Goal: Transaction & Acquisition: Purchase product/service

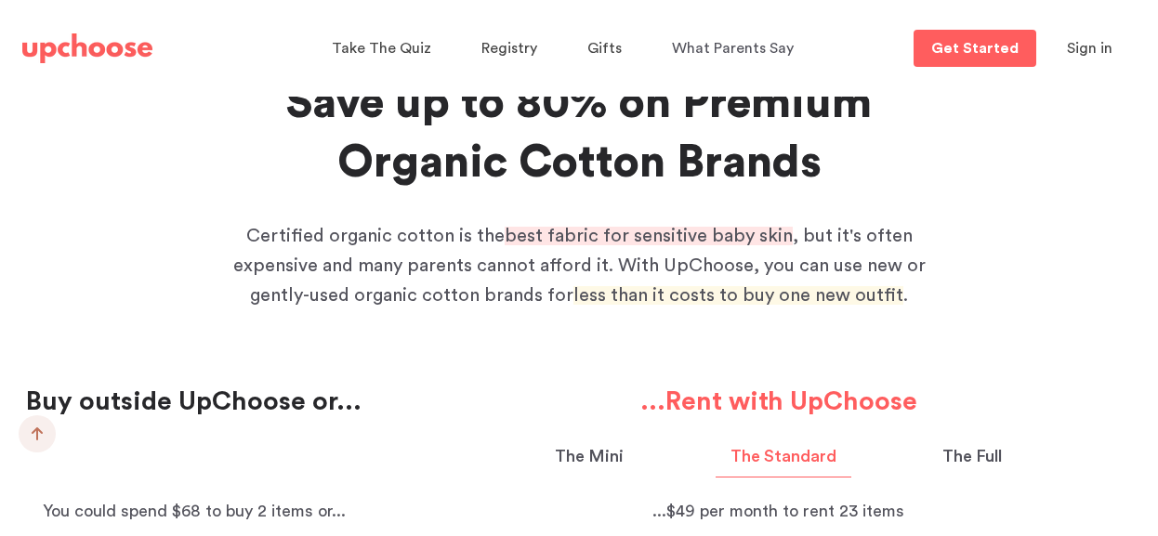
scroll to position [1249, 0]
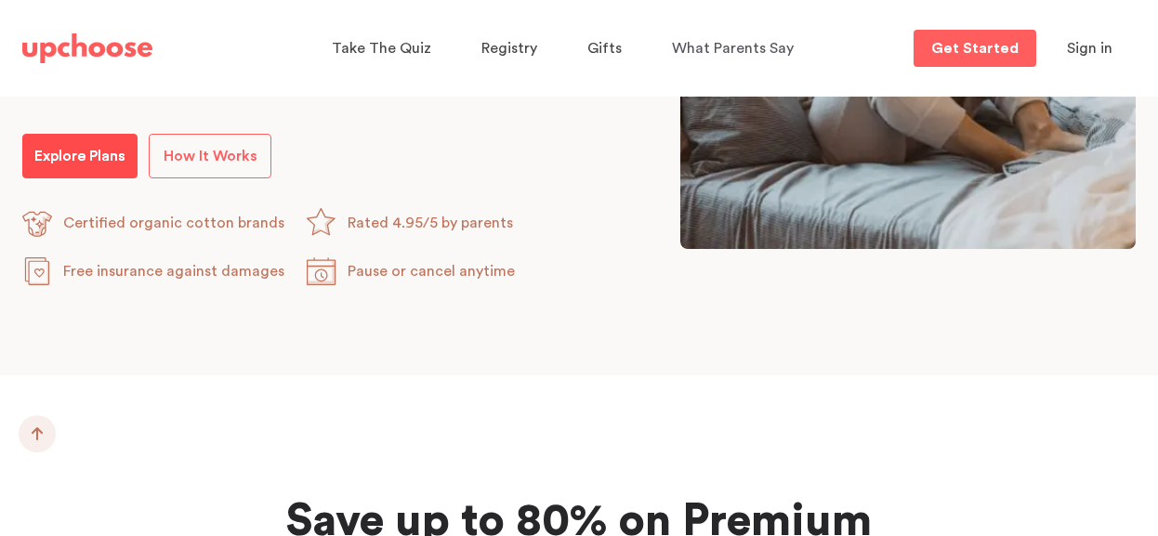
click at [95, 140] on link "Explore Plans" at bounding box center [79, 156] width 115 height 45
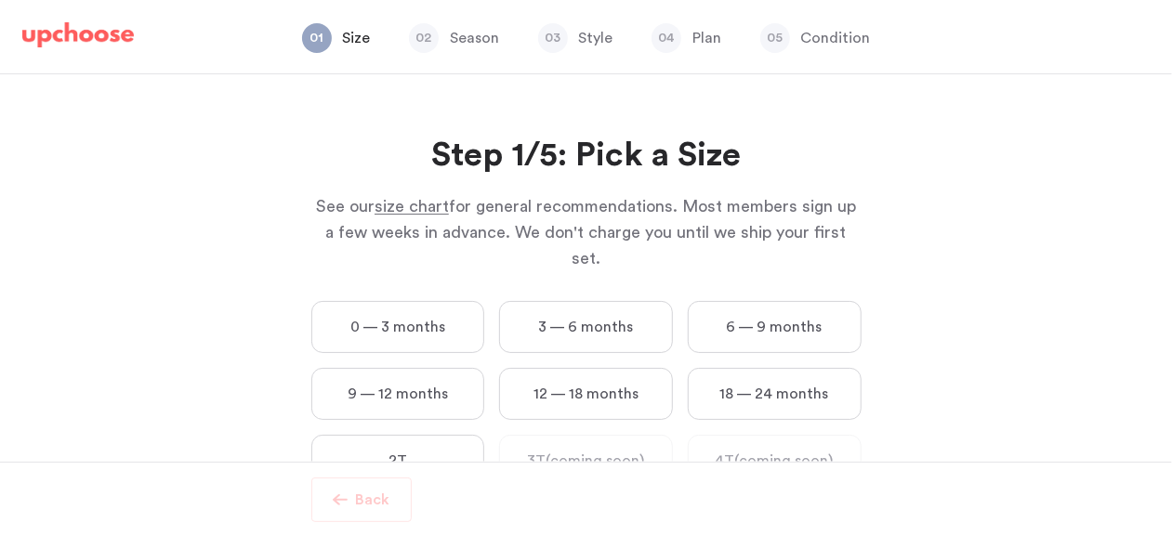
click at [743, 317] on label "6 — 9 months" at bounding box center [775, 327] width 174 height 52
click at [0, 0] on months "6 — 9 months" at bounding box center [0, 0] width 0 height 0
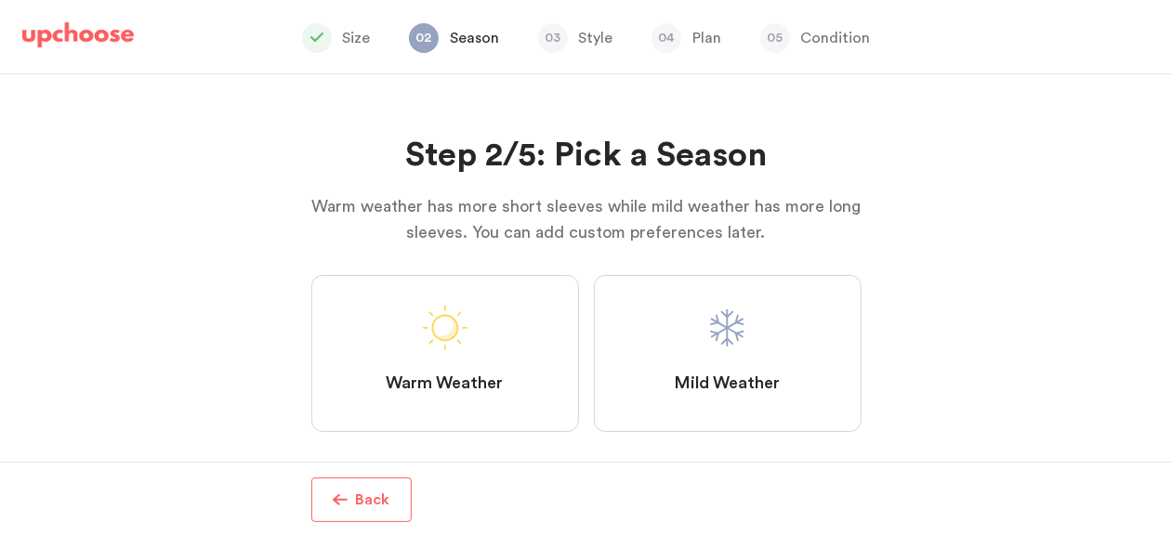
scroll to position [11, 0]
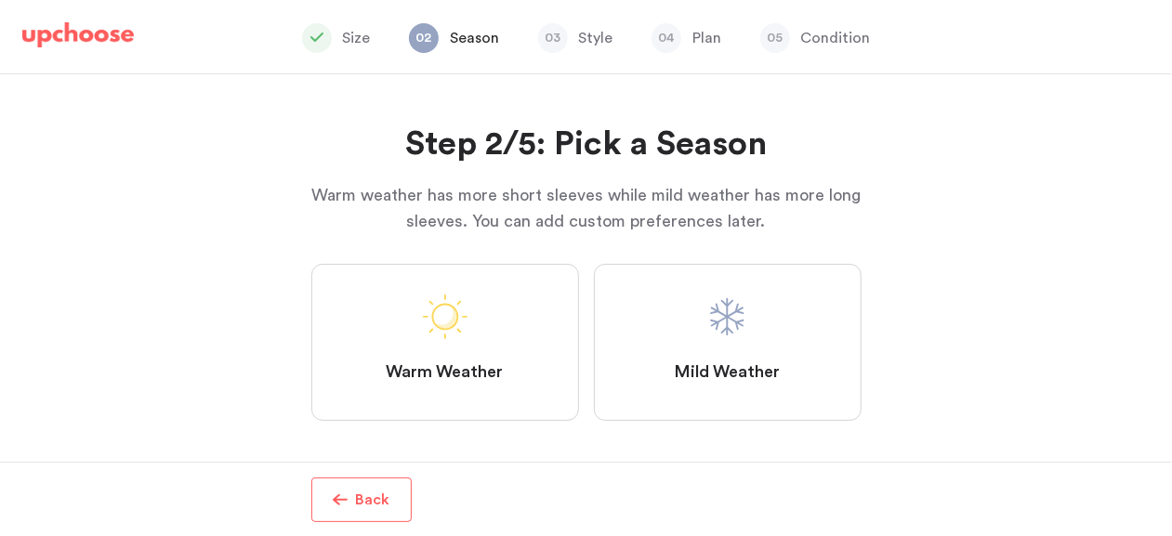
click at [659, 337] on label "Mild Weather" at bounding box center [728, 342] width 268 height 157
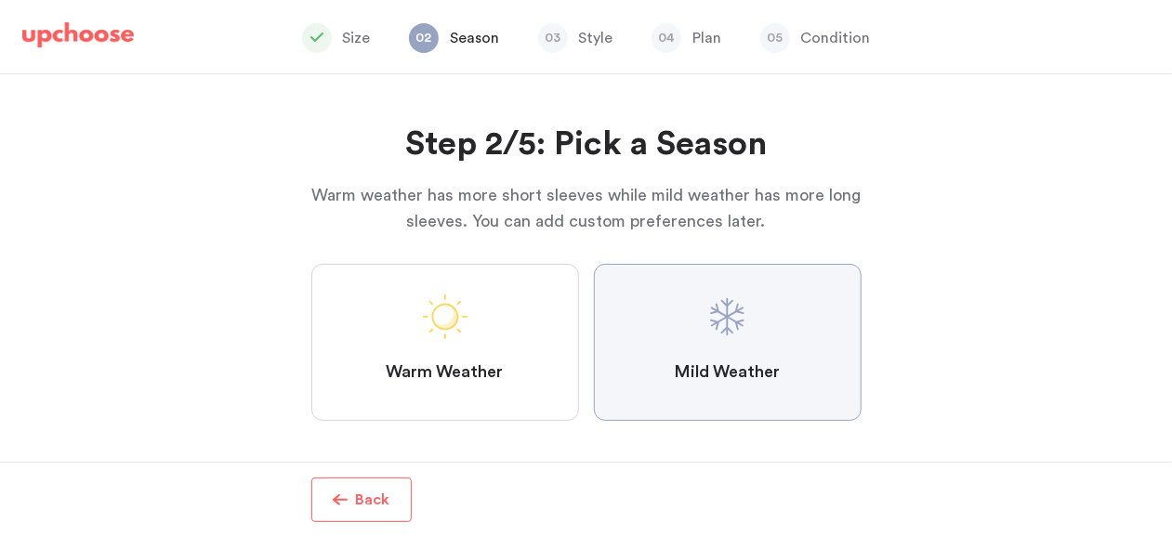
click at [0, 0] on Weather "Mild Weather" at bounding box center [0, 0] width 0 height 0
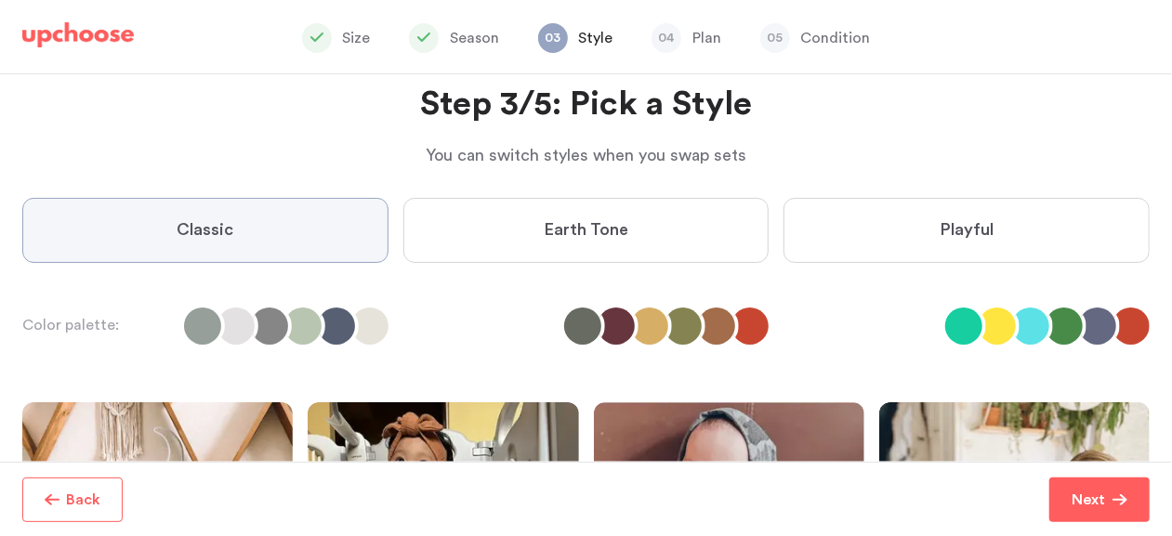
scroll to position [52, 0]
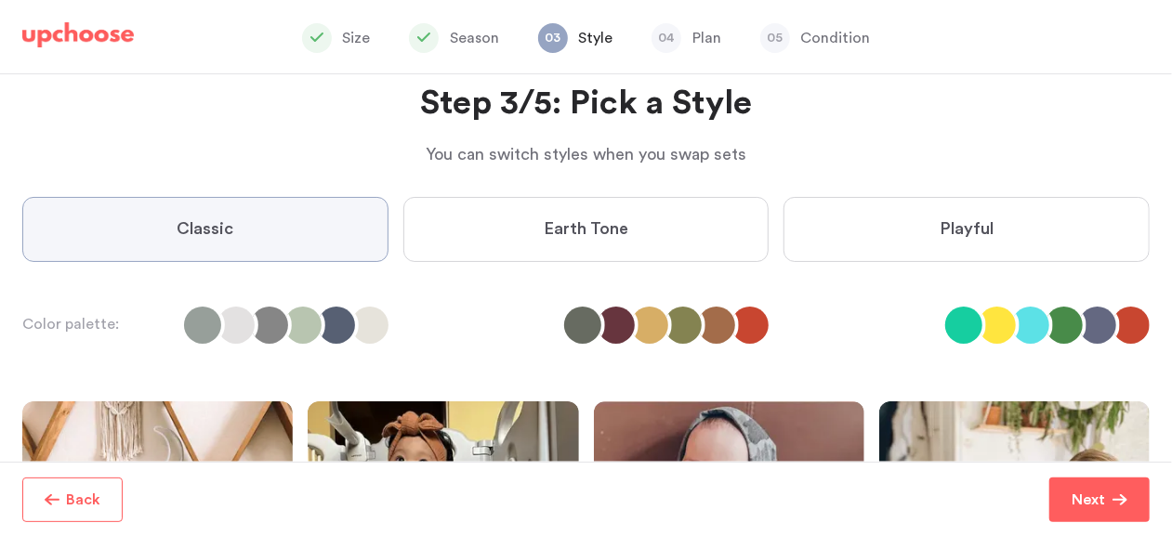
click at [880, 245] on label "Playful" at bounding box center [966, 229] width 366 height 65
click at [0, 0] on input "Playful" at bounding box center [0, 0] width 0 height 0
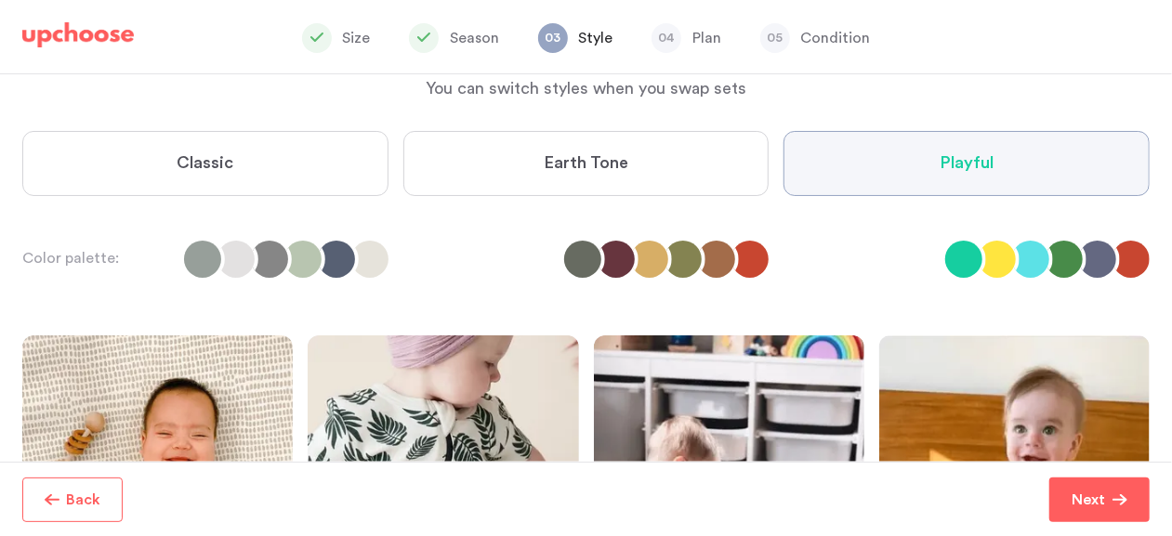
scroll to position [117, 0]
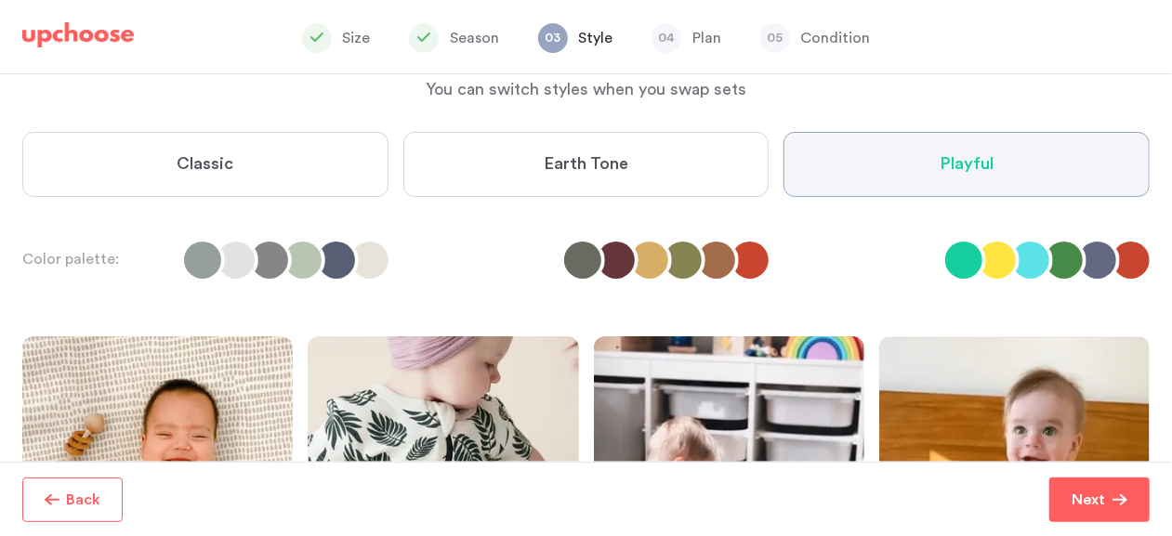
click at [317, 168] on label "Classic" at bounding box center [205, 164] width 366 height 65
click at [0, 0] on input "Classic" at bounding box center [0, 0] width 0 height 0
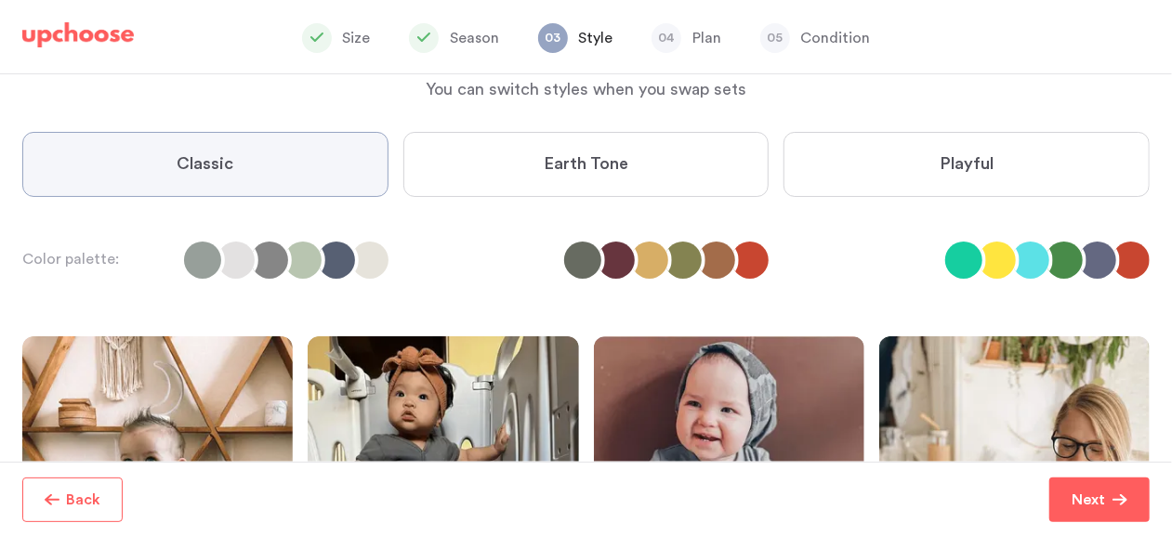
click at [650, 268] on li at bounding box center [649, 260] width 37 height 37
click at [603, 155] on span "Earth Tone" at bounding box center [586, 164] width 85 height 22
click at [0, 0] on Tone "Earth Tone" at bounding box center [0, 0] width 0 height 0
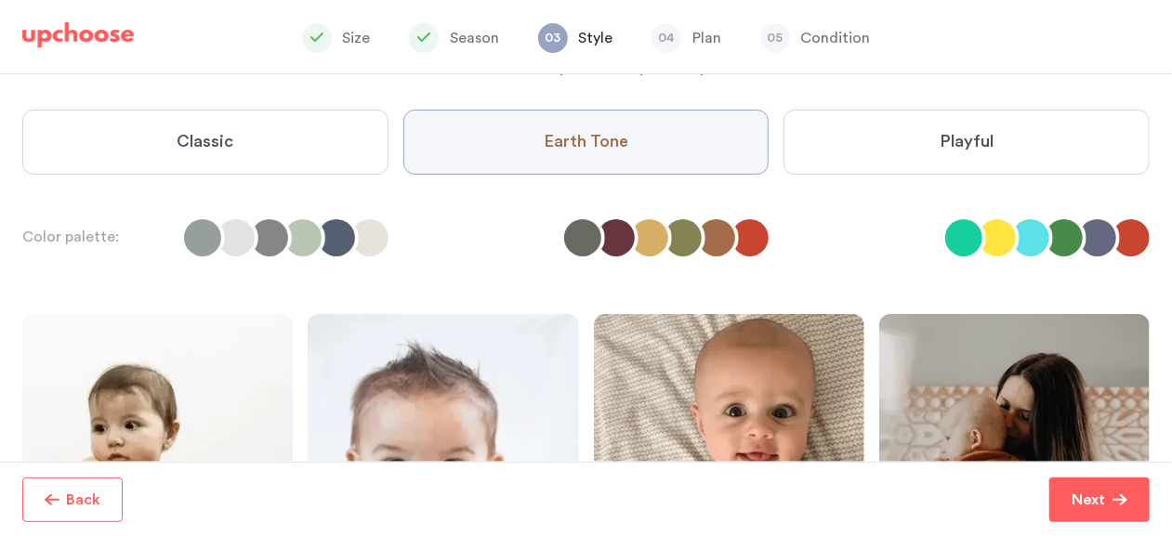
scroll to position [138, 0]
click at [221, 153] on label "Classic" at bounding box center [205, 143] width 366 height 65
click at [0, 0] on input "Classic" at bounding box center [0, 0] width 0 height 0
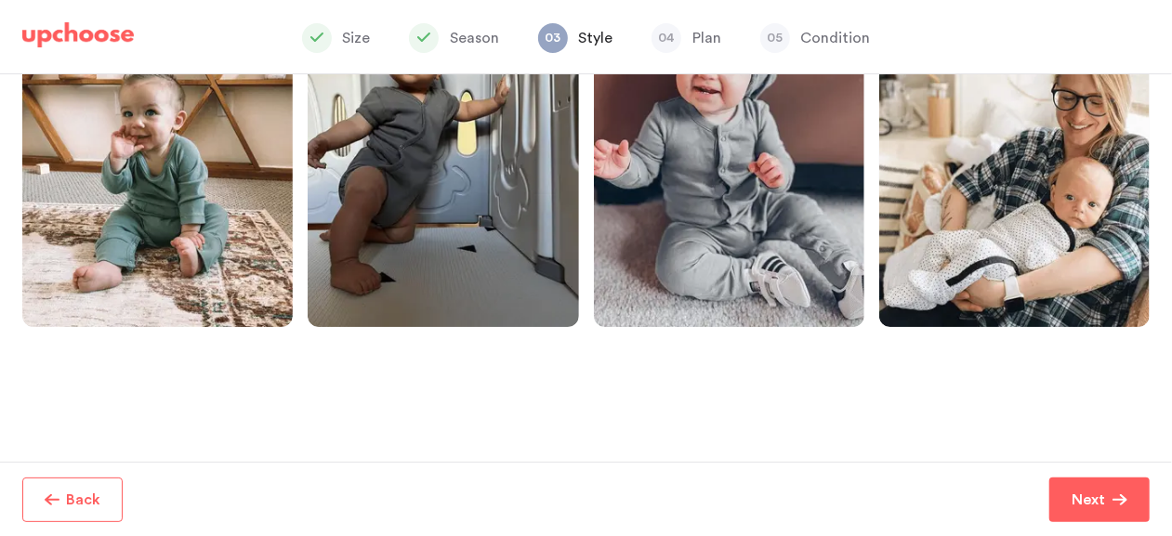
scroll to position [464, 0]
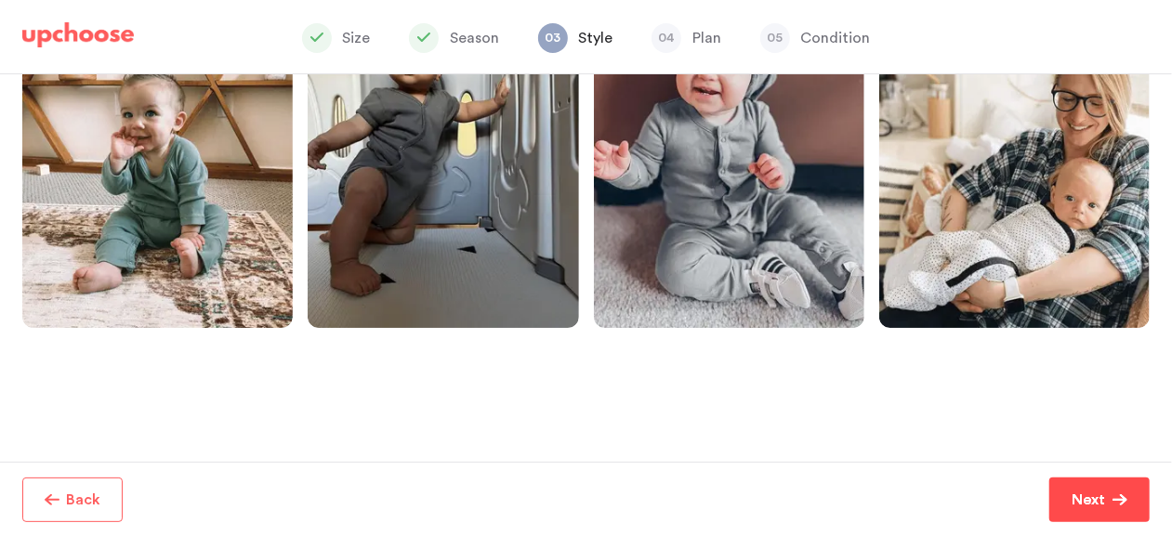
click at [1079, 483] on button "Next" at bounding box center [1099, 500] width 100 height 45
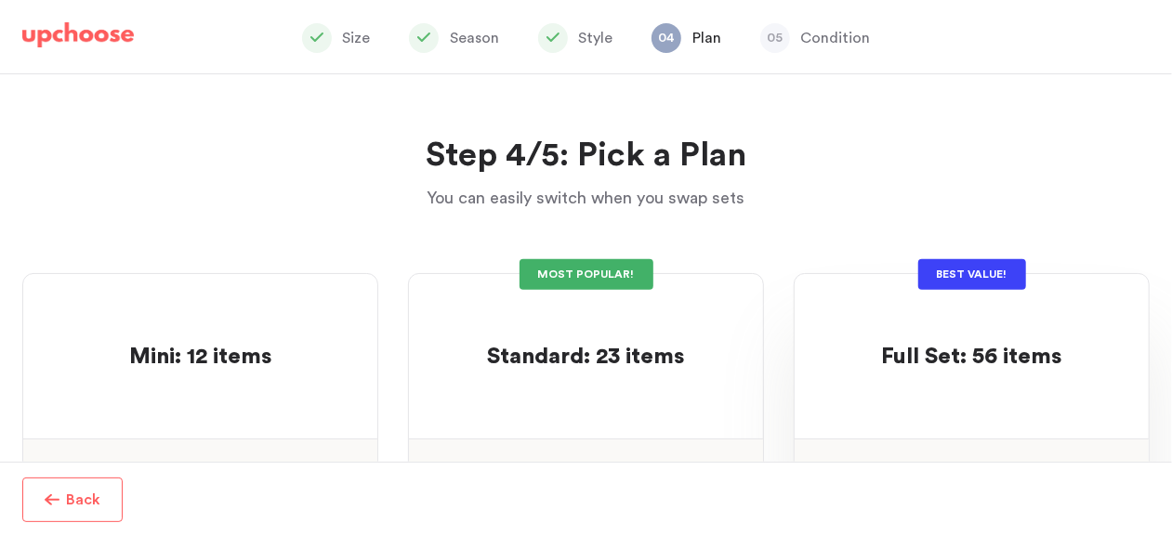
scroll to position [1, 0]
click at [662, 335] on p at bounding box center [586, 328] width 197 height 30
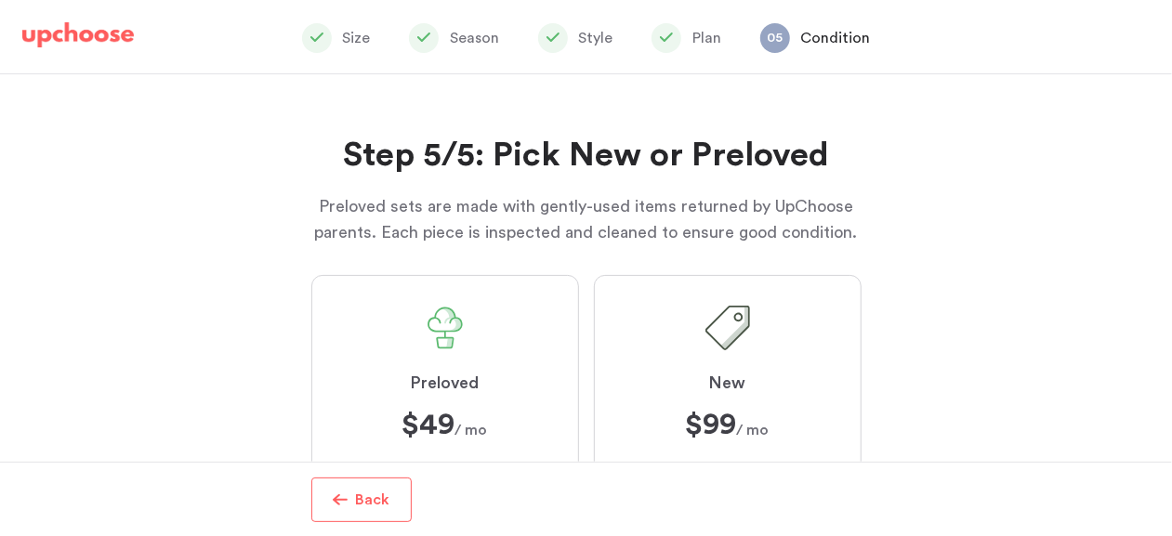
scroll to position [65, 0]
